Goal: Transaction & Acquisition: Purchase product/service

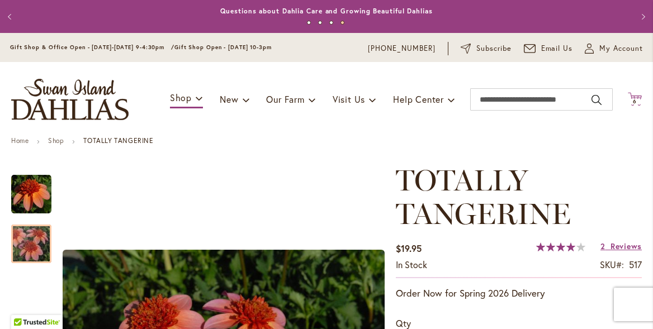
click at [637, 96] on icon "Cart .cls-1 { fill: #231f20; }" at bounding box center [635, 99] width 14 height 14
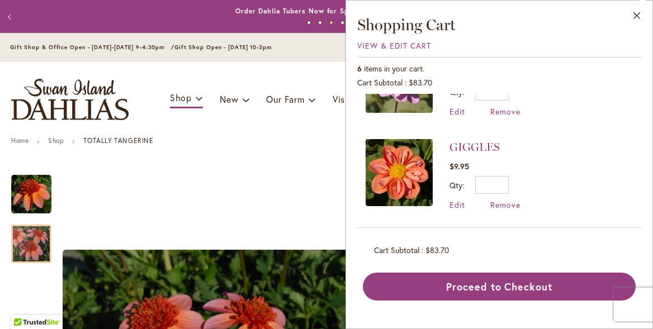
scroll to position [336, 0]
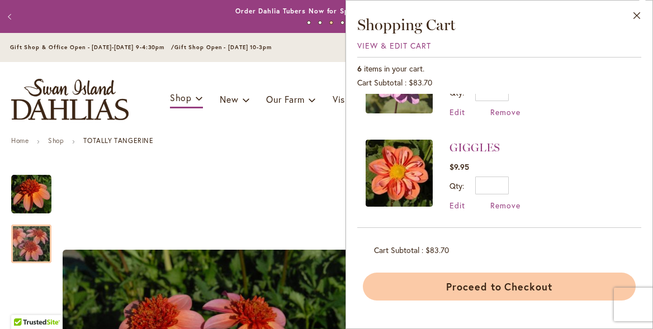
click at [480, 290] on button "Proceed to Checkout" at bounding box center [499, 287] width 273 height 28
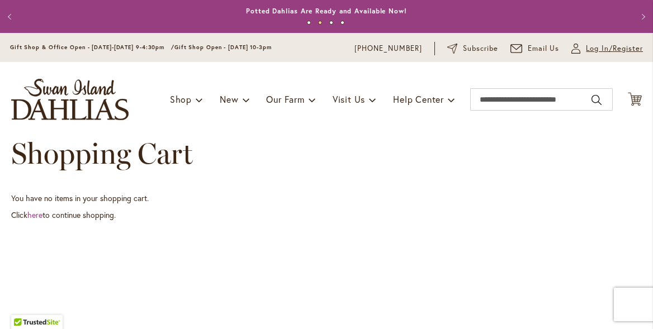
click at [603, 48] on span "Log In/Register" at bounding box center [614, 48] width 57 height 11
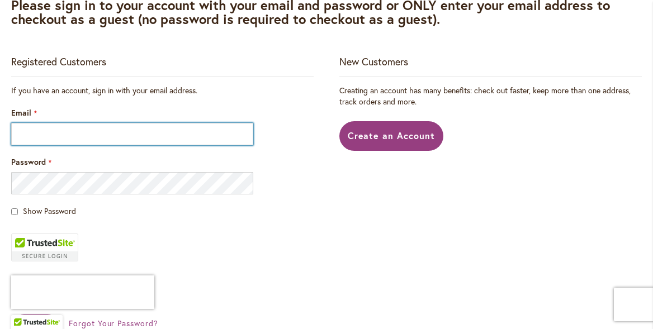
scroll to position [204, 0]
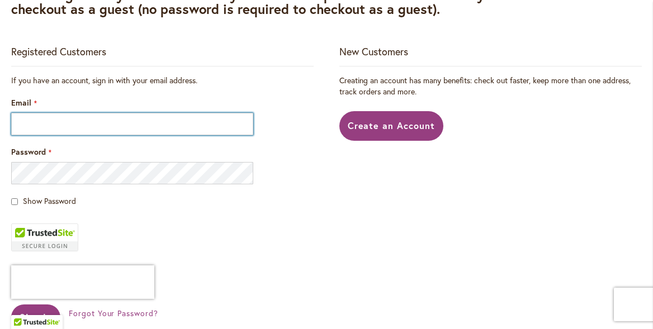
click at [81, 130] on input "Email" at bounding box center [132, 124] width 242 height 22
type input "**********"
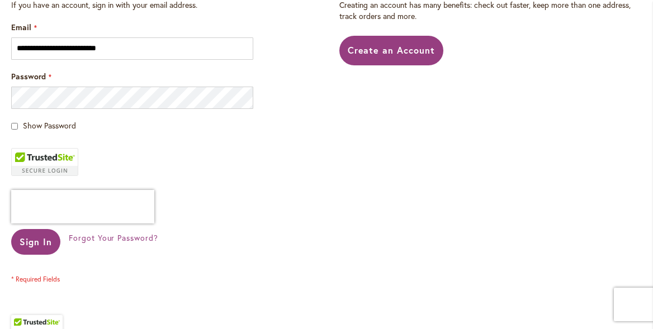
scroll to position [281, 0]
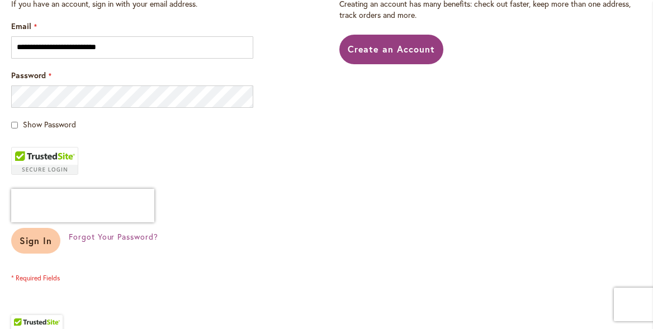
click at [33, 250] on button "Sign In" at bounding box center [35, 241] width 49 height 26
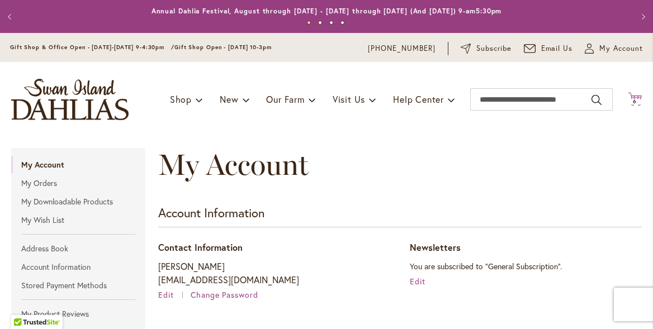
click at [634, 98] on span "6" at bounding box center [635, 101] width 4 height 7
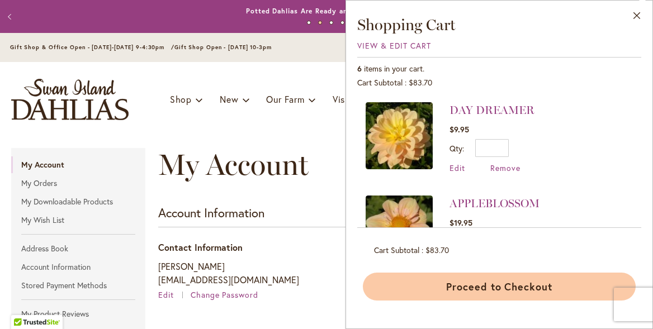
click at [442, 289] on button "Proceed to Checkout" at bounding box center [499, 287] width 273 height 28
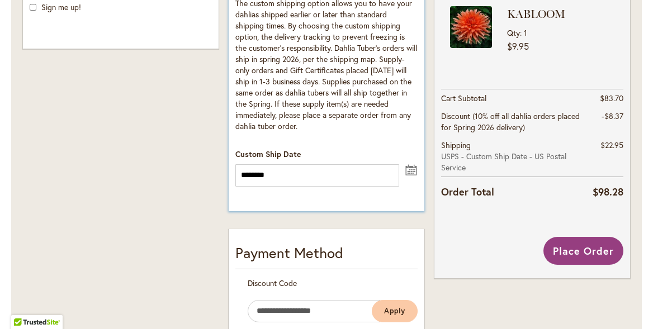
scroll to position [450, 0]
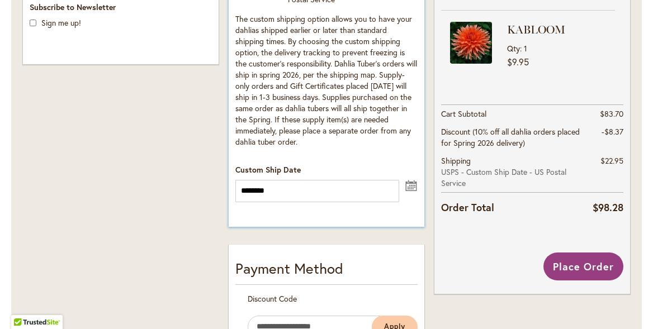
click at [411, 189] on button "undefined" at bounding box center [411, 185] width 13 height 14
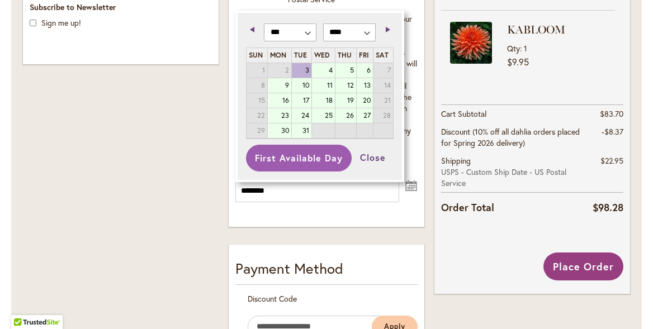
click at [311, 154] on button "First Available Day" at bounding box center [298, 158] width 105 height 27
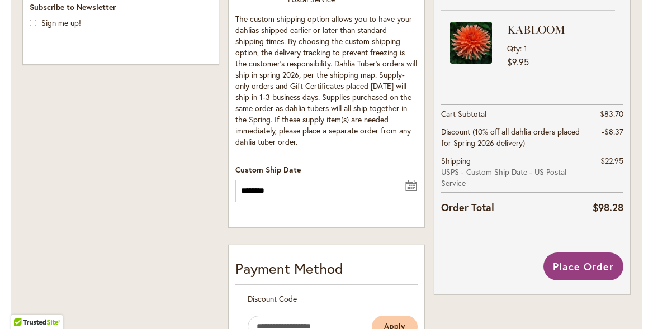
click at [573, 266] on span "Place Order" at bounding box center [583, 266] width 61 height 13
